Goal: Information Seeking & Learning: Learn about a topic

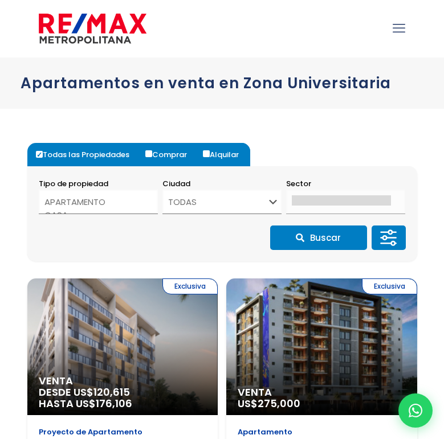
select select
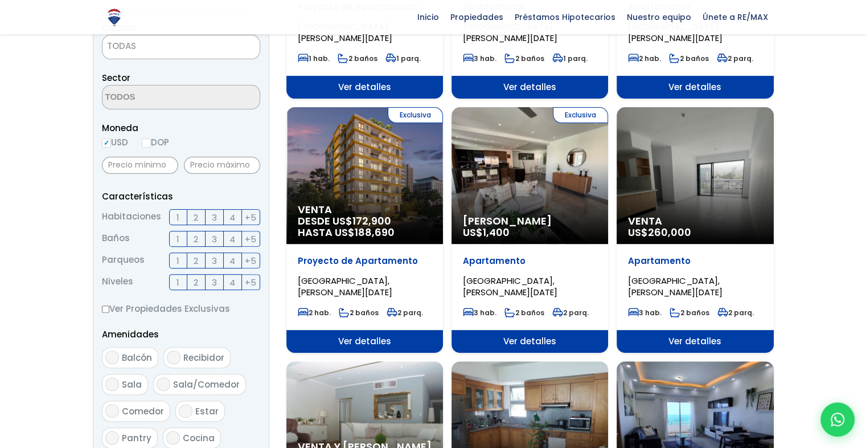
scroll to position [342, 0]
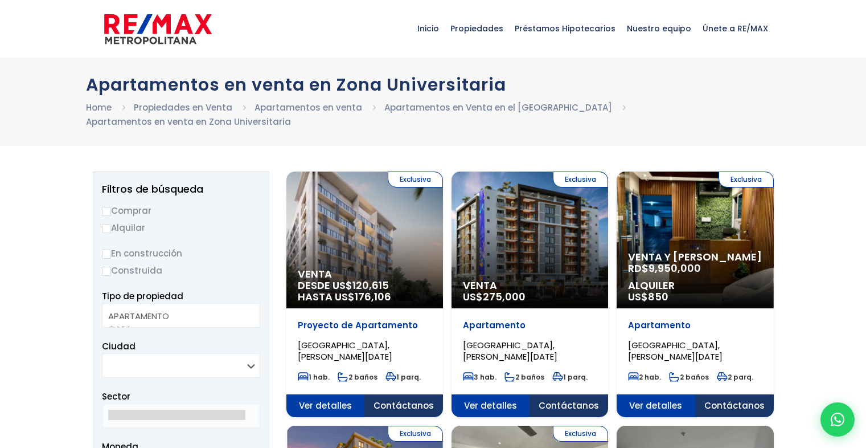
select select
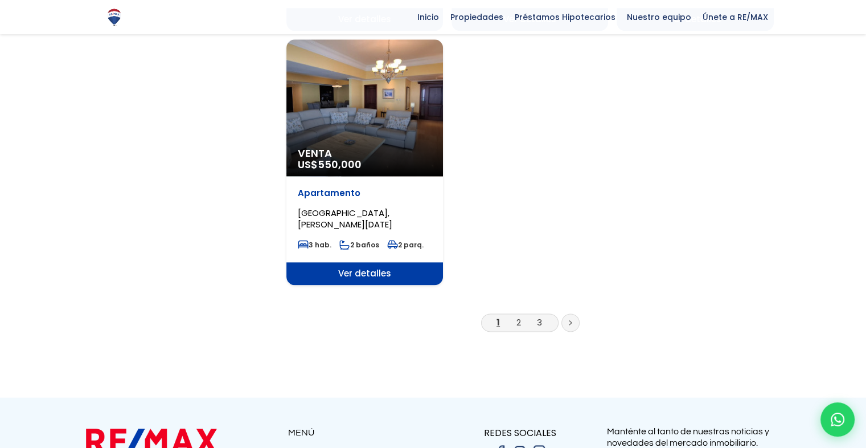
scroll to position [1424, 0]
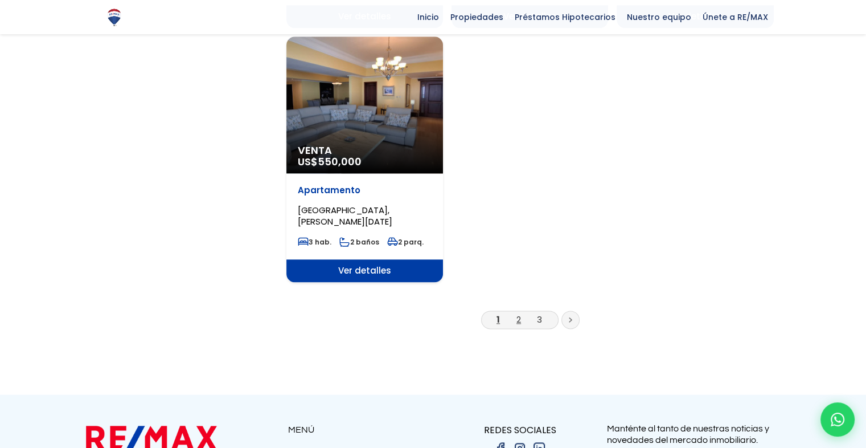
click at [520, 318] on link "2" at bounding box center [519, 319] width 5 height 12
click at [519, 317] on link "2" at bounding box center [519, 319] width 5 height 12
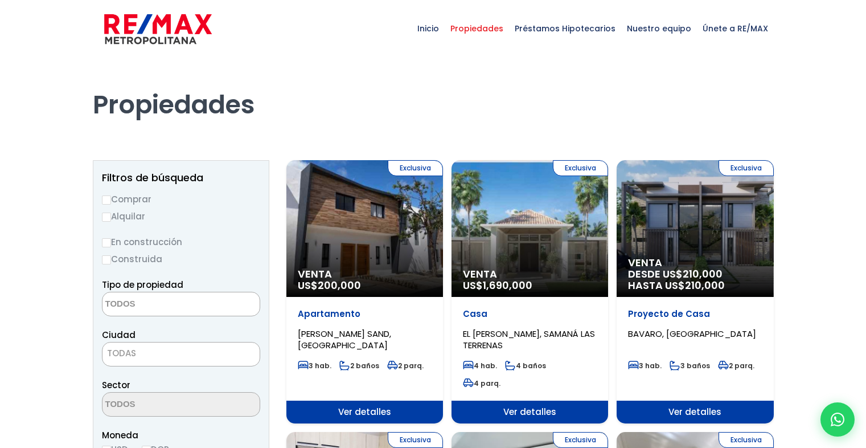
select select
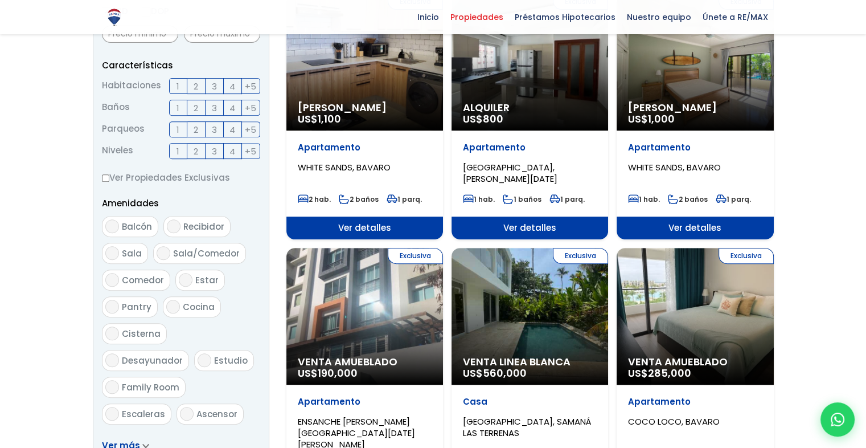
scroll to position [456, 0]
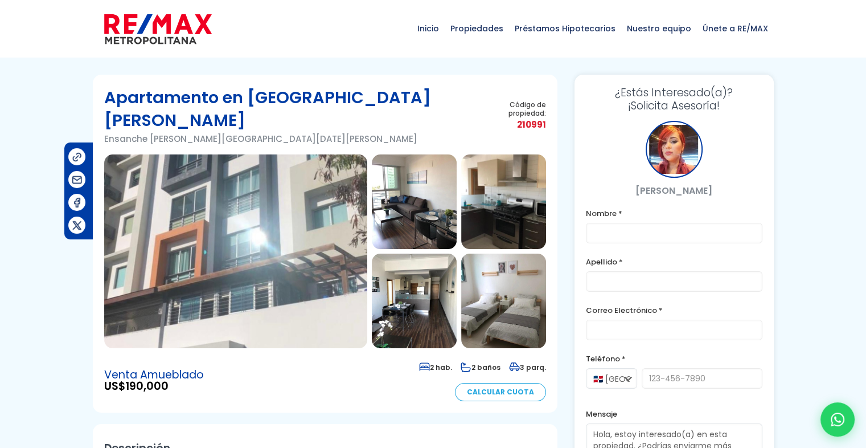
click at [395, 261] on img at bounding box center [414, 300] width 85 height 95
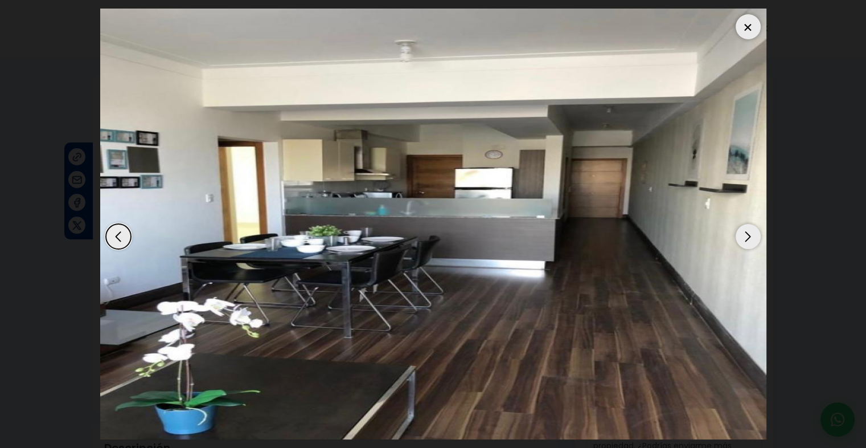
click at [750, 236] on div "Next slide" at bounding box center [748, 236] width 25 height 25
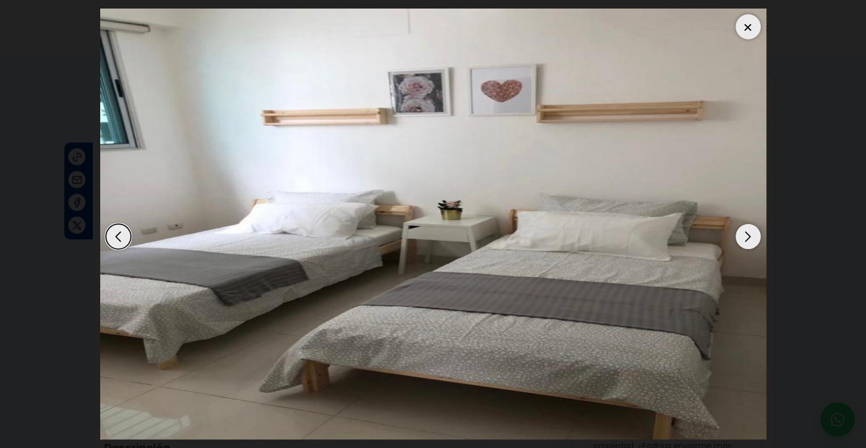
click at [750, 236] on div "Next slide" at bounding box center [748, 236] width 25 height 25
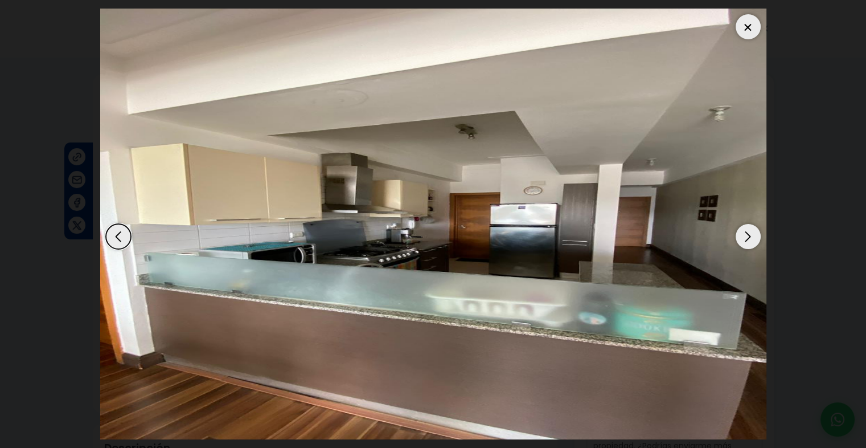
click at [750, 236] on div "Next slide" at bounding box center [748, 236] width 25 height 25
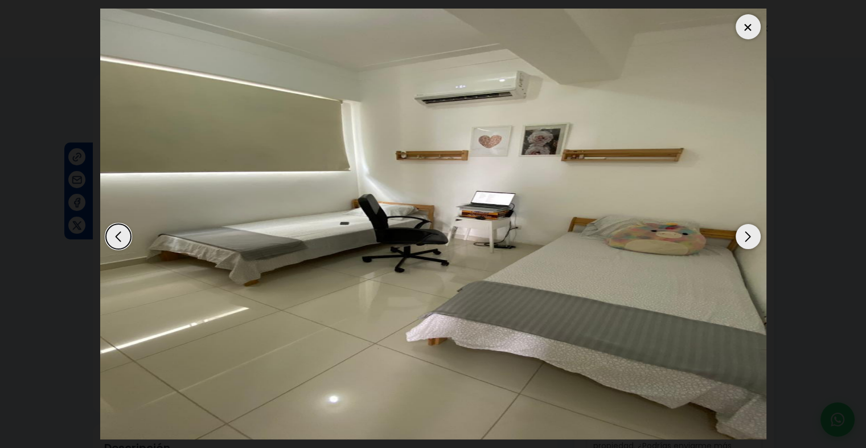
click at [750, 236] on div "Next slide" at bounding box center [748, 236] width 25 height 25
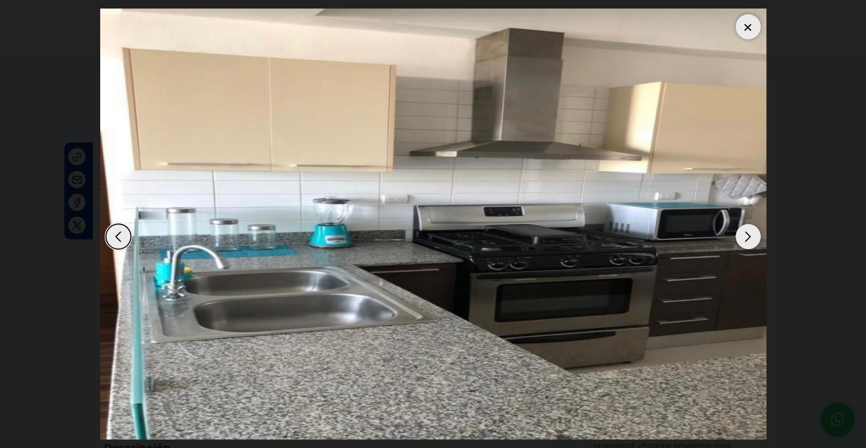
click at [750, 236] on div "Next slide" at bounding box center [748, 236] width 25 height 25
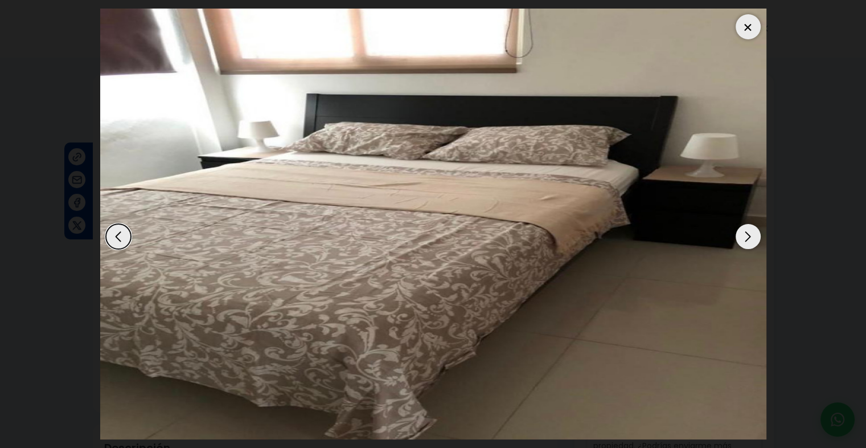
click at [750, 236] on div "Next slide" at bounding box center [748, 236] width 25 height 25
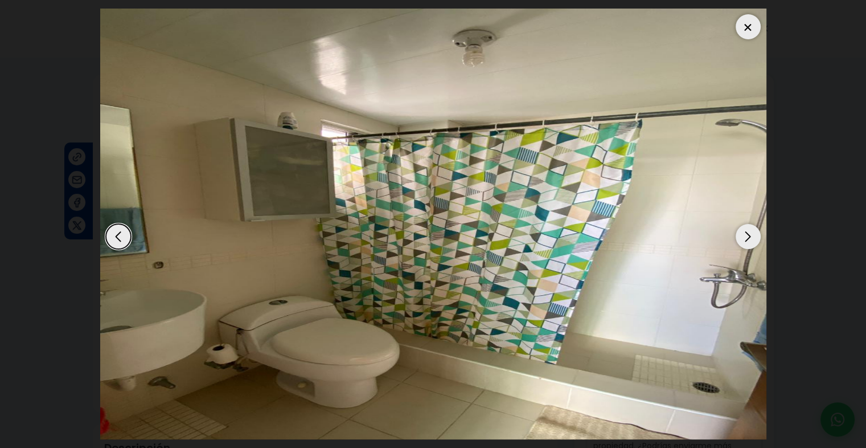
click at [750, 236] on div "Next slide" at bounding box center [748, 236] width 25 height 25
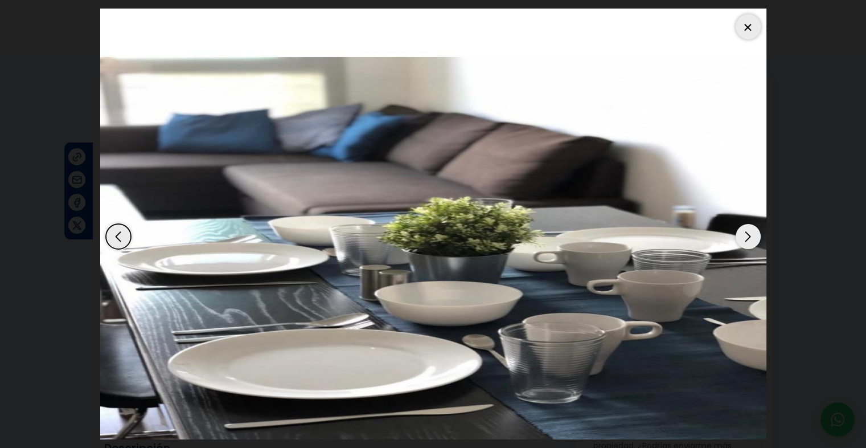
click at [750, 236] on div "Next slide" at bounding box center [748, 236] width 25 height 25
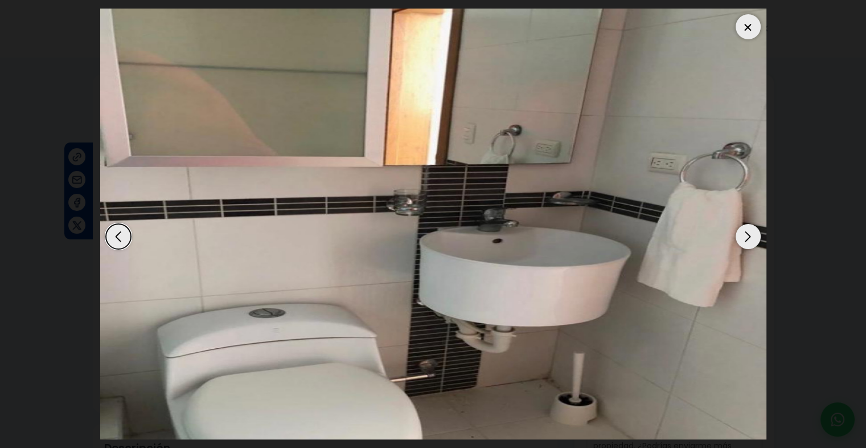
click at [750, 236] on div "Next slide" at bounding box center [748, 236] width 25 height 25
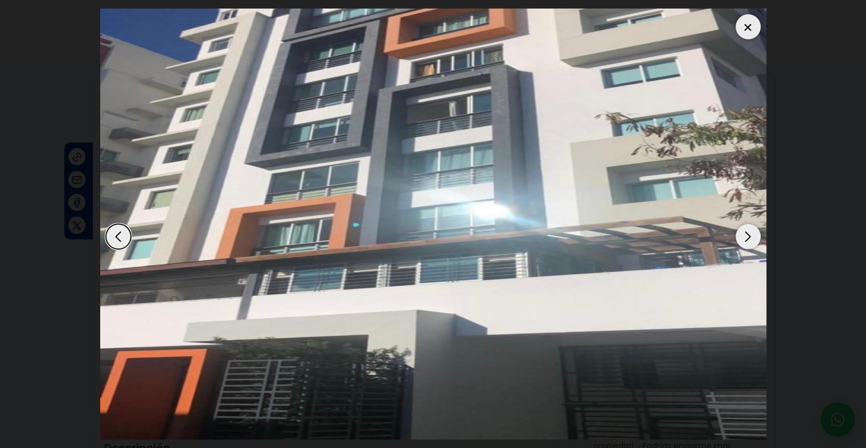
click at [750, 236] on div "Next slide" at bounding box center [748, 236] width 25 height 25
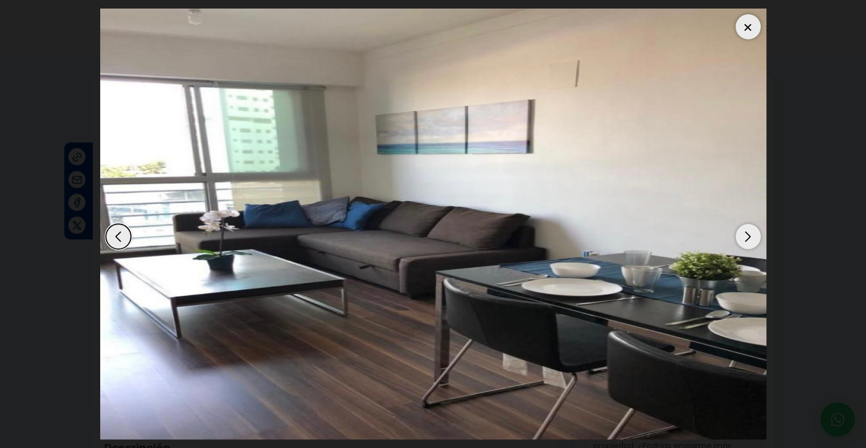
click at [750, 236] on div "Next slide" at bounding box center [748, 236] width 25 height 25
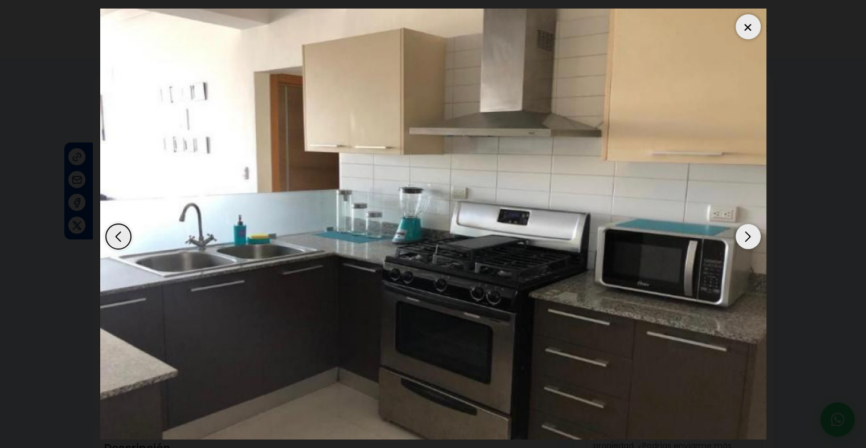
click at [750, 236] on div "Next slide" at bounding box center [748, 236] width 25 height 25
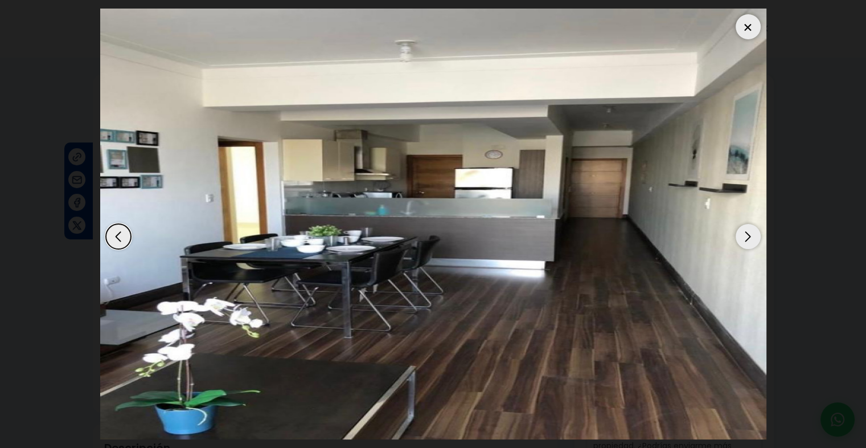
click at [750, 236] on div "Next slide" at bounding box center [748, 236] width 25 height 25
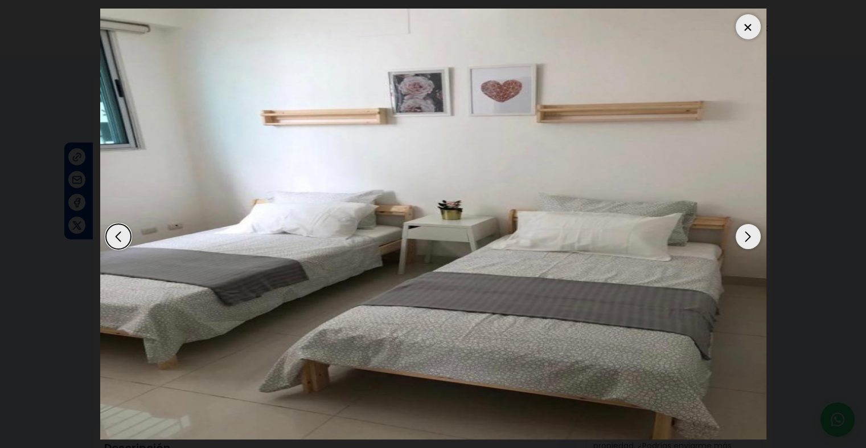
click at [750, 236] on div "Next slide" at bounding box center [748, 236] width 25 height 25
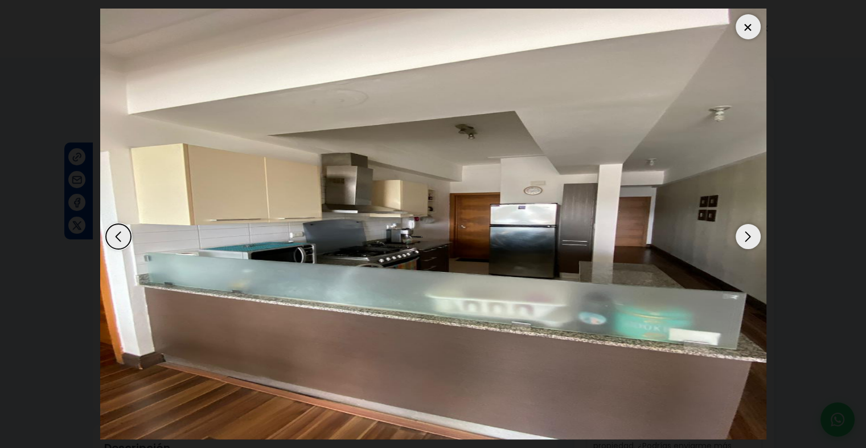
click at [750, 236] on div "Next slide" at bounding box center [748, 236] width 25 height 25
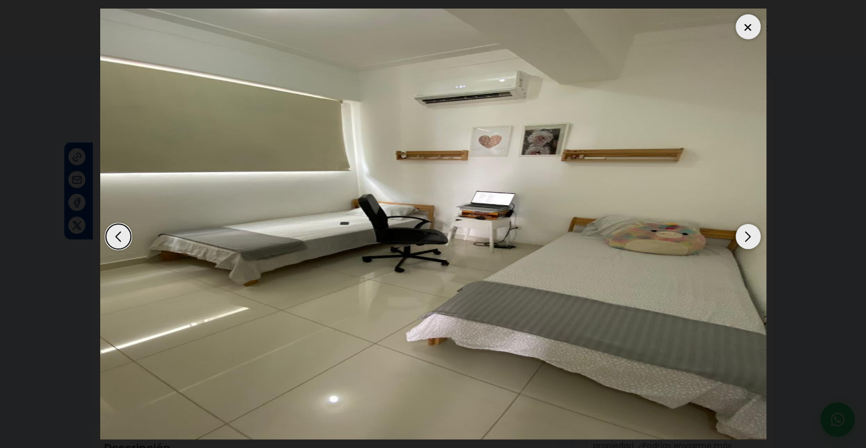
click at [750, 236] on div "Next slide" at bounding box center [748, 236] width 25 height 25
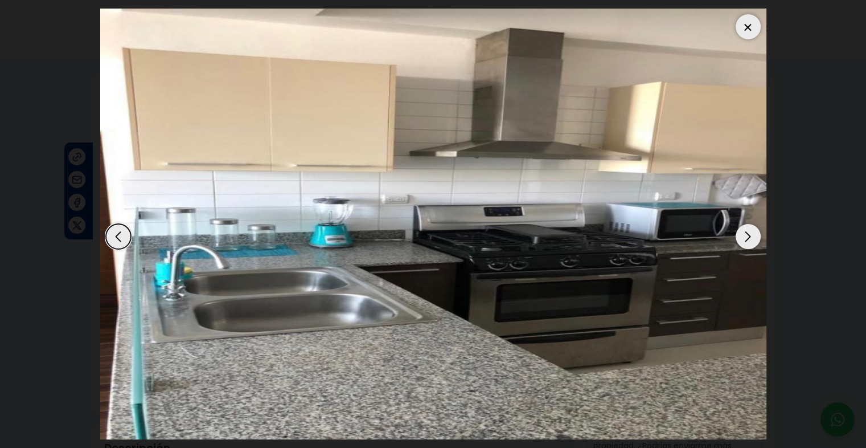
click at [750, 236] on div "Next slide" at bounding box center [748, 236] width 25 height 25
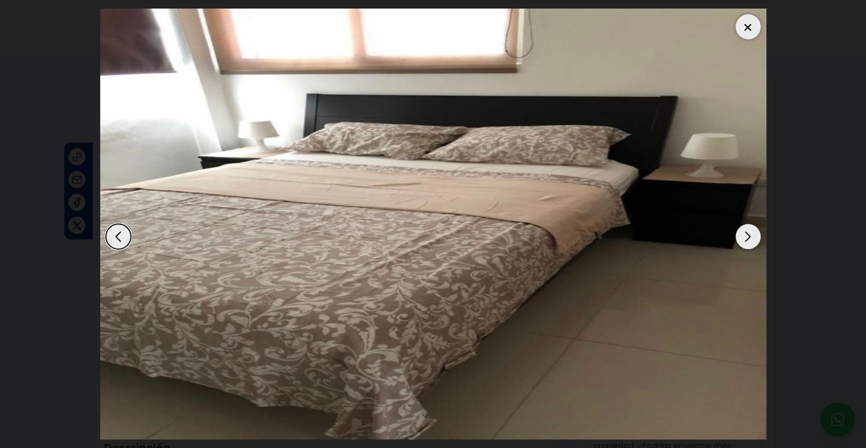
click at [750, 236] on div "Next slide" at bounding box center [748, 236] width 25 height 25
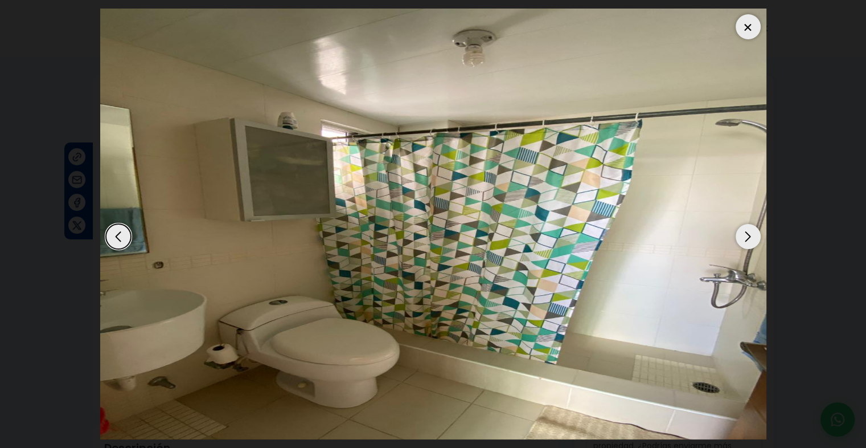
click at [750, 236] on div "Next slide" at bounding box center [748, 236] width 25 height 25
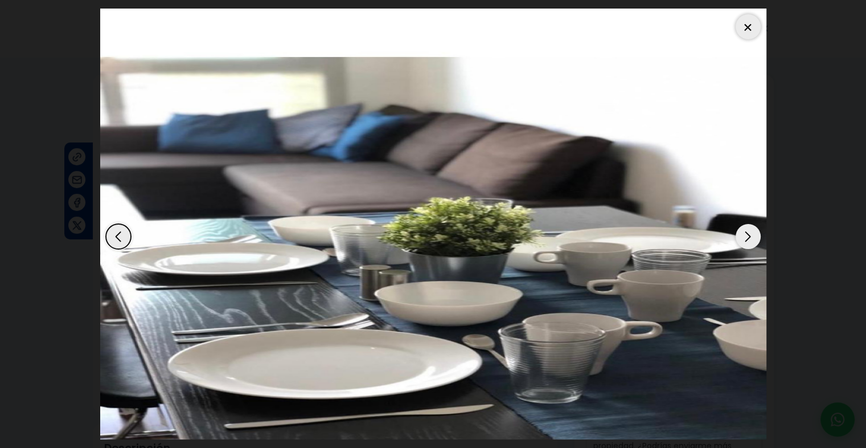
click at [750, 236] on div "Next slide" at bounding box center [748, 236] width 25 height 25
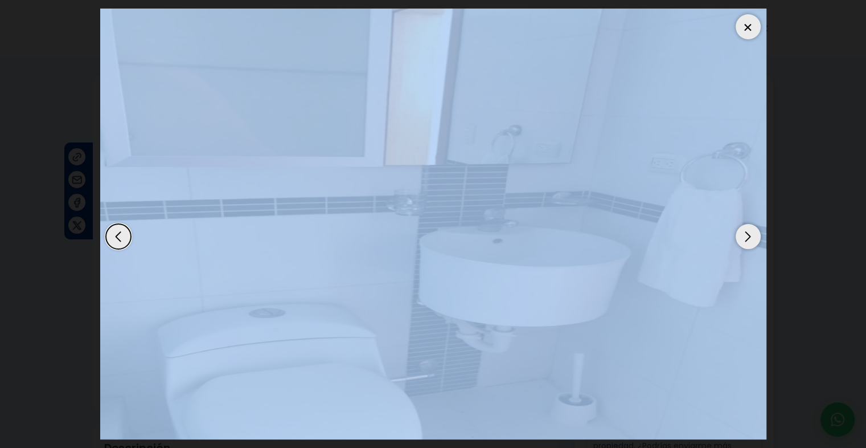
click at [750, 236] on div "Next slide" at bounding box center [748, 236] width 25 height 25
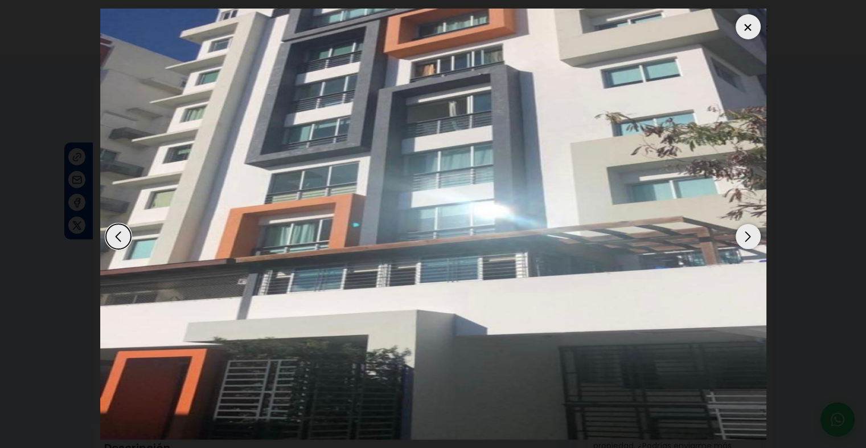
click at [750, 236] on div "Next slide" at bounding box center [748, 236] width 25 height 25
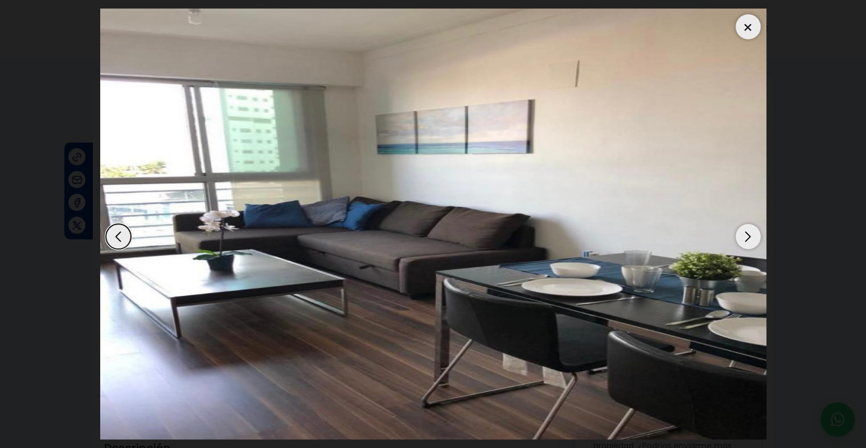
click at [750, 236] on div "Next slide" at bounding box center [748, 236] width 25 height 25
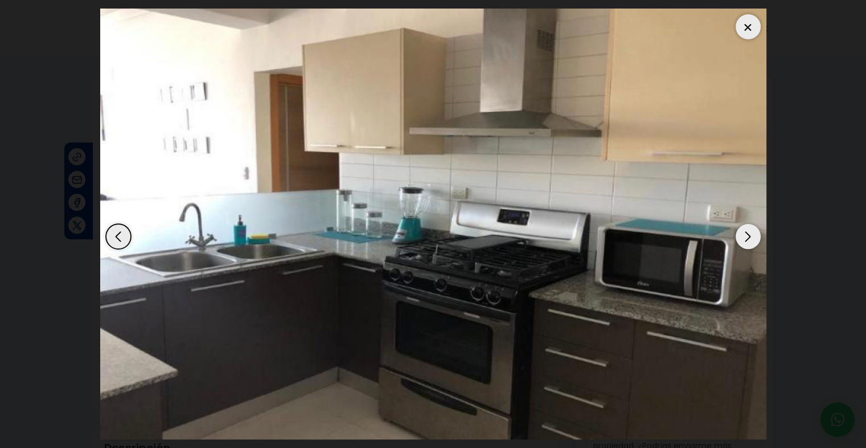
click at [750, 236] on div "Next slide" at bounding box center [748, 236] width 25 height 25
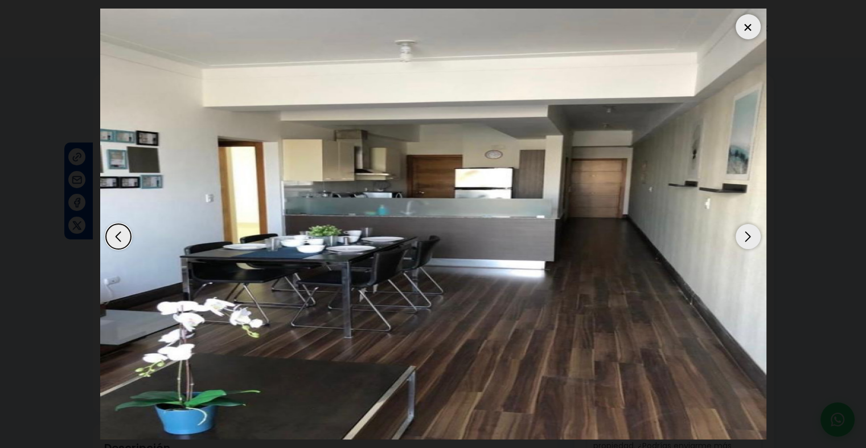
click at [750, 236] on div "Next slide" at bounding box center [748, 236] width 25 height 25
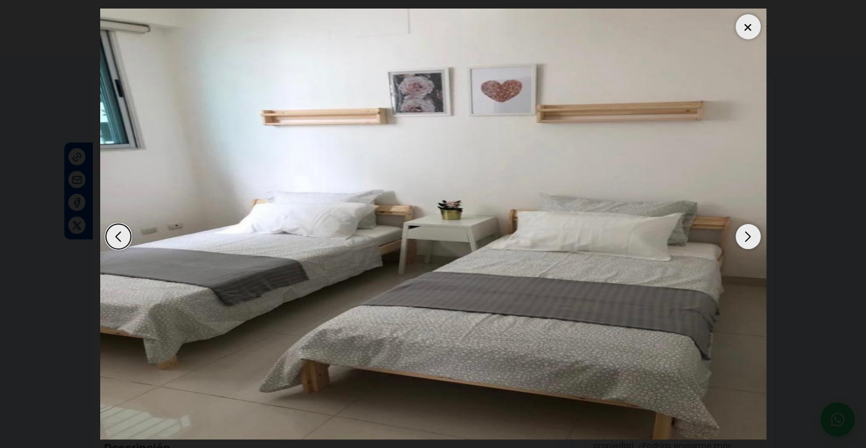
click at [611, 263] on img "5 / 12" at bounding box center [433, 224] width 666 height 431
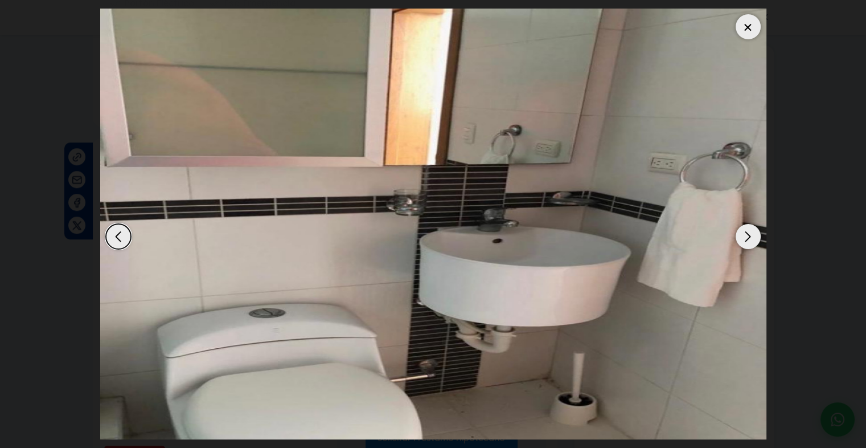
scroll to position [800, 0]
click at [752, 21] on div at bounding box center [748, 26] width 25 height 25
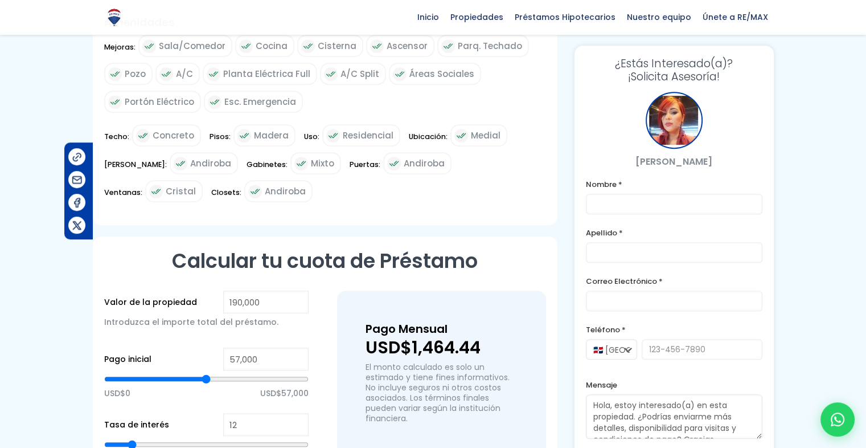
scroll to position [142, 0]
